Goal: Transaction & Acquisition: Book appointment/travel/reservation

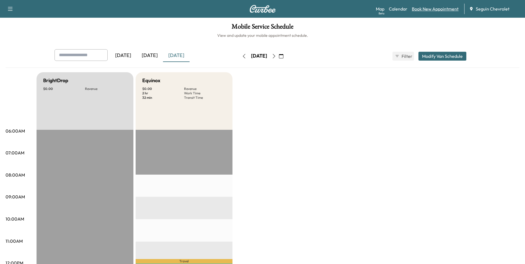
click at [419, 7] on link "Book New Appointment" at bounding box center [435, 9] width 47 height 7
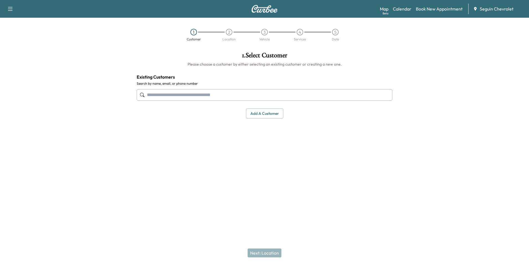
click at [202, 97] on input "text" at bounding box center [265, 95] width 256 height 12
type input "*"
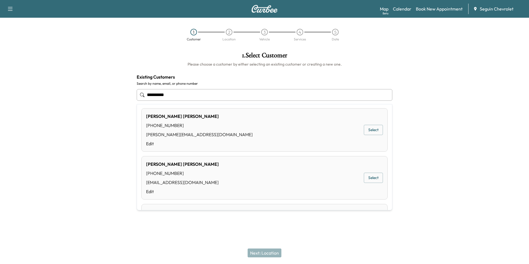
scroll to position [156, 0]
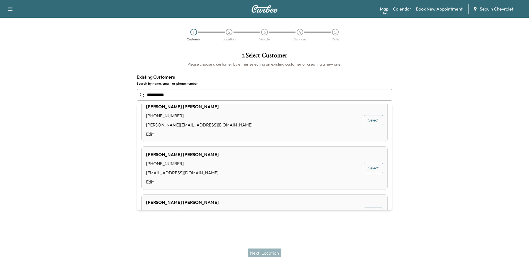
click at [371, 172] on button "Select" at bounding box center [373, 168] width 19 height 10
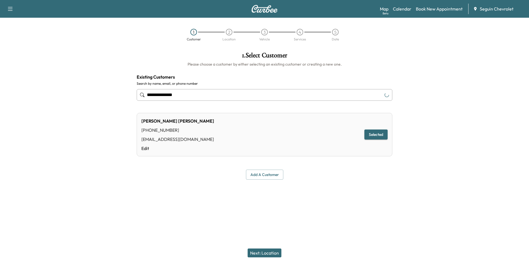
type input "**********"
click at [379, 134] on button "Selected" at bounding box center [376, 135] width 23 height 10
click at [272, 255] on button "Next: Location" at bounding box center [265, 253] width 34 height 9
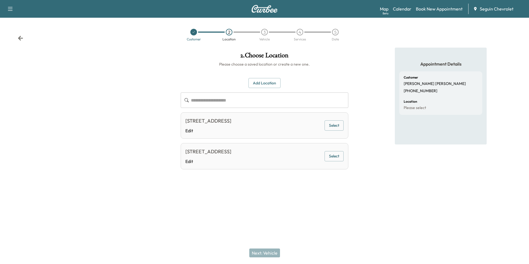
click at [206, 102] on input "text" at bounding box center [269, 100] width 157 height 16
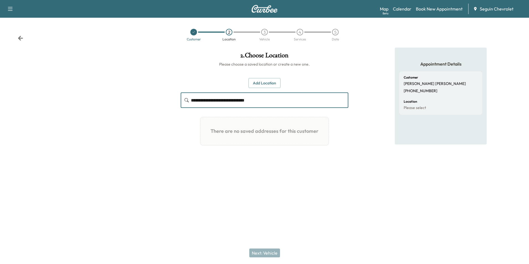
type input "**********"
click at [269, 83] on button "Add Location" at bounding box center [265, 83] width 32 height 10
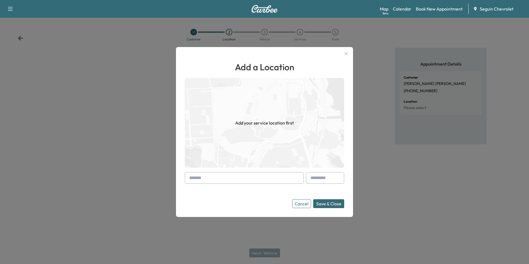
click at [256, 180] on input "text" at bounding box center [244, 178] width 119 height 12
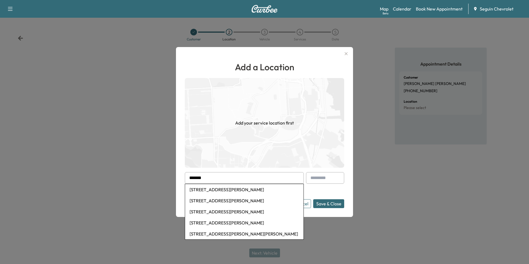
click at [254, 189] on li "[STREET_ADDRESS][PERSON_NAME]" at bounding box center [244, 189] width 118 height 11
type input "**********"
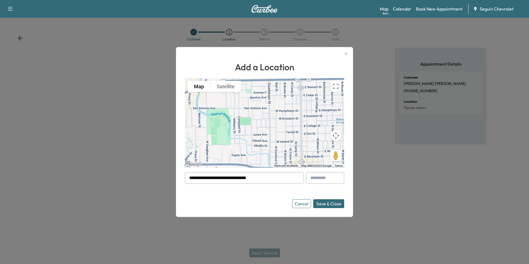
click at [327, 204] on button "Save & Close" at bounding box center [328, 203] width 31 height 9
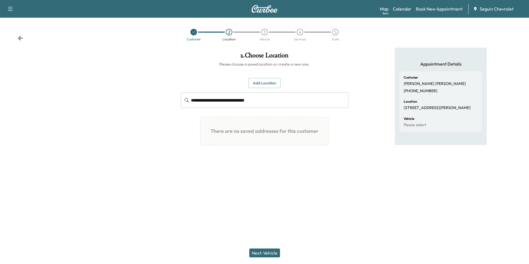
click at [273, 254] on button "Next: Vehicle" at bounding box center [264, 253] width 31 height 9
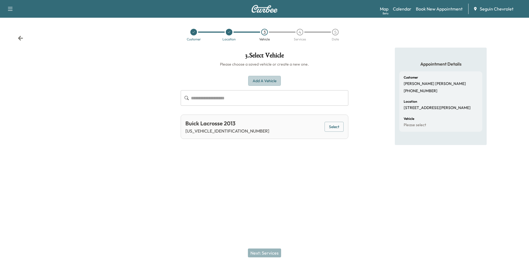
click at [261, 81] on button "Add a Vehicle" at bounding box center [264, 81] width 33 height 10
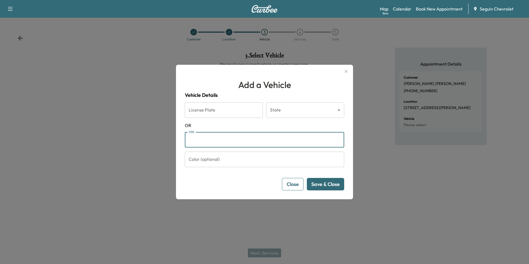
click at [214, 143] on input "VIN" at bounding box center [264, 140] width 159 height 16
type input "**********"
click at [332, 185] on button "Save & Close" at bounding box center [325, 184] width 37 height 12
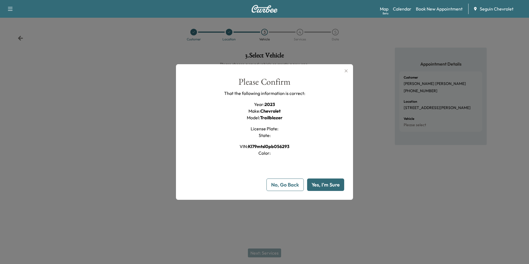
click at [332, 185] on button "Yes, I'm Sure" at bounding box center [325, 185] width 37 height 12
click at [346, 72] on icon "button" at bounding box center [346, 71] width 7 height 7
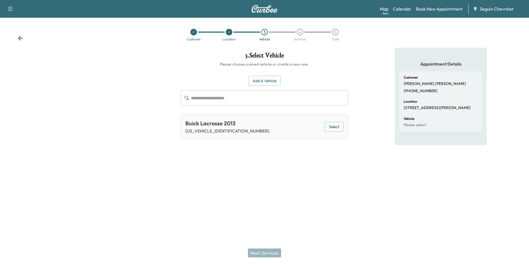
click at [22, 38] on icon at bounding box center [20, 38] width 5 height 5
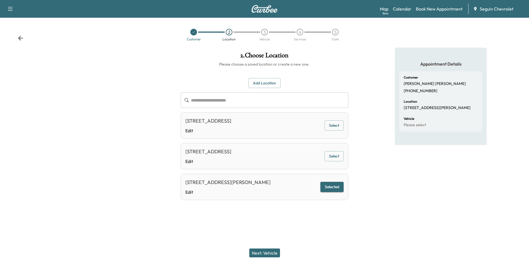
click at [232, 185] on div "[STREET_ADDRESS][PERSON_NAME]" at bounding box center [227, 183] width 85 height 8
click at [330, 189] on button "Selected" at bounding box center [332, 187] width 23 height 10
click at [273, 255] on button "Next: Vehicle" at bounding box center [264, 253] width 31 height 9
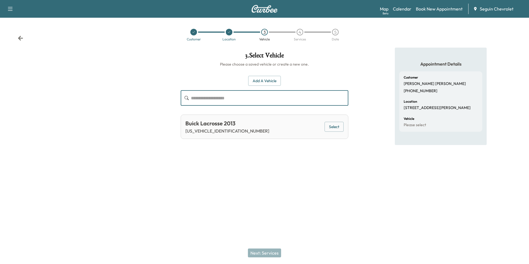
click at [244, 100] on input "text" at bounding box center [269, 98] width 157 height 16
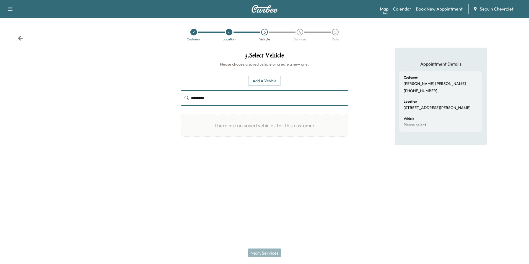
type input "********"
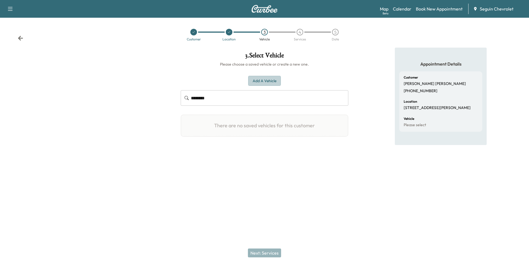
click at [272, 83] on button "Add a Vehicle" at bounding box center [264, 81] width 33 height 10
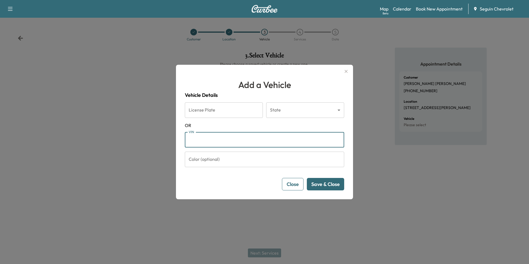
click at [213, 144] on input "VIN" at bounding box center [264, 140] width 159 height 16
click at [308, 232] on div at bounding box center [264, 132] width 529 height 264
